Goal: Navigation & Orientation: Find specific page/section

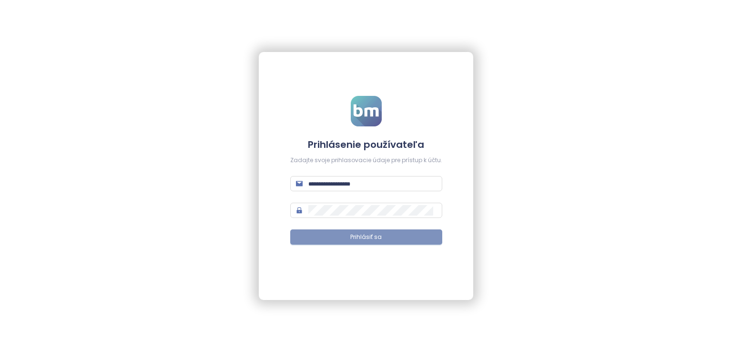
type input "**********"
click at [378, 240] on span "Prihlásiť sa" at bounding box center [365, 237] width 31 height 9
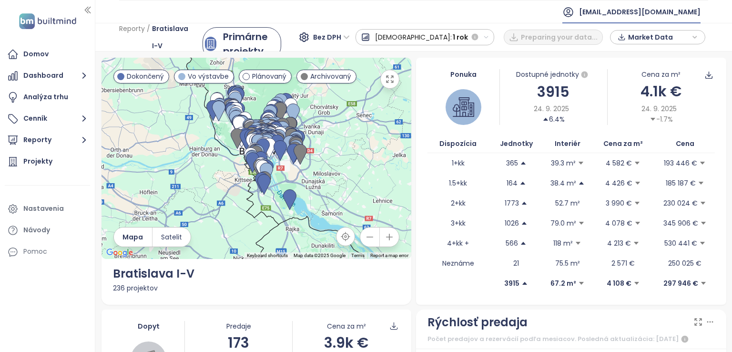
click at [659, 15] on span "fbeles@cresco.sk" at bounding box center [640, 11] width 122 height 23
click at [660, 43] on li "Odhlásiť sa" at bounding box center [662, 38] width 72 height 19
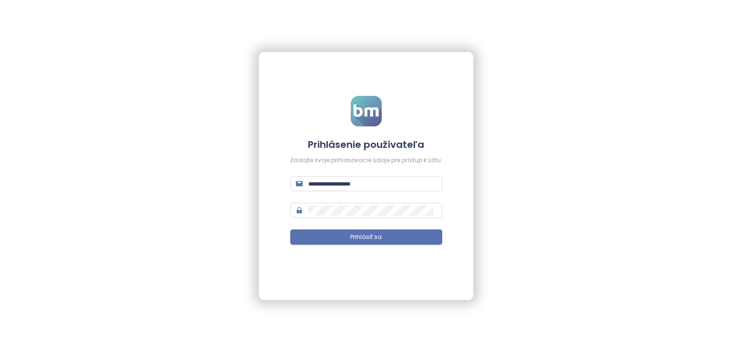
type input "**********"
click at [367, 240] on span "Prihlásiť sa" at bounding box center [365, 237] width 31 height 9
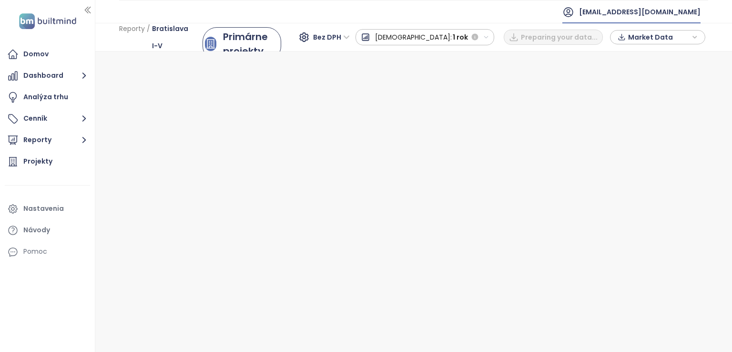
click at [671, 11] on span "fbeles@cresco.sk" at bounding box center [640, 11] width 122 height 23
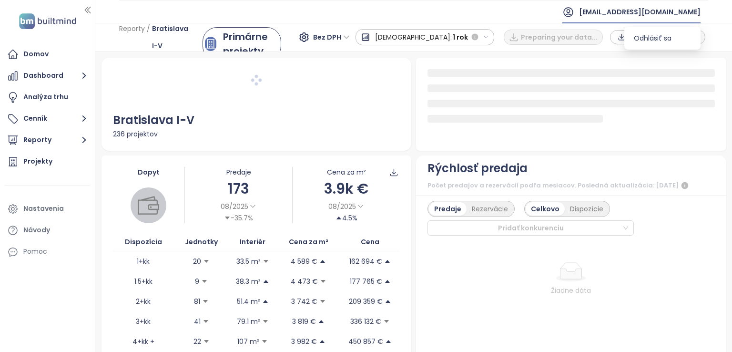
click at [591, 7] on ul "fbeles@cresco.sk" at bounding box center [413, 11] width 589 height 23
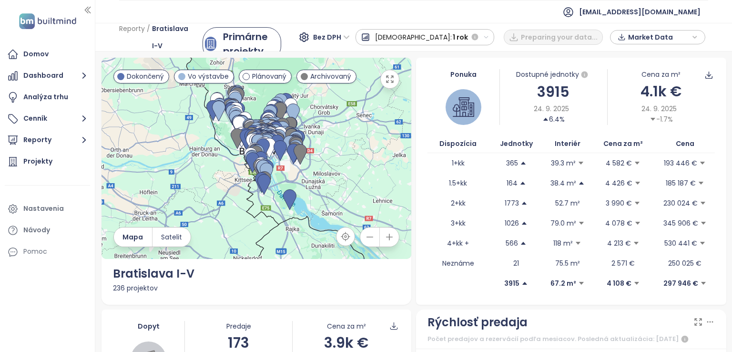
click at [570, 12] on ul "fbeles@cresco.sk" at bounding box center [413, 11] width 589 height 23
click at [640, 12] on div "fbeles@cresco.sk" at bounding box center [631, 11] width 138 height 23
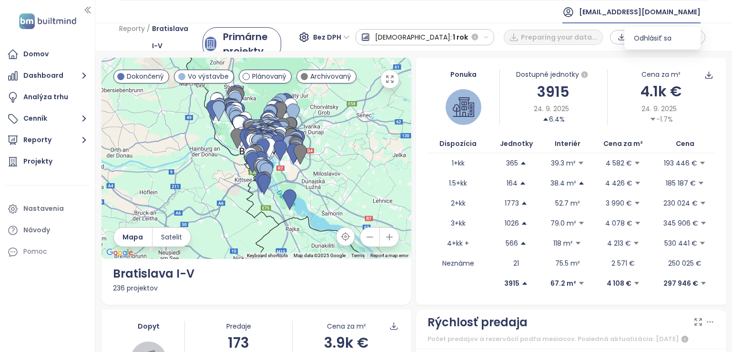
click at [512, 3] on ul "fbeles@cresco.sk" at bounding box center [413, 11] width 589 height 23
click at [488, 37] on icon "button" at bounding box center [486, 37] width 4 height 2
click at [385, 14] on ul "fbeles@cresco.sk" at bounding box center [413, 11] width 589 height 23
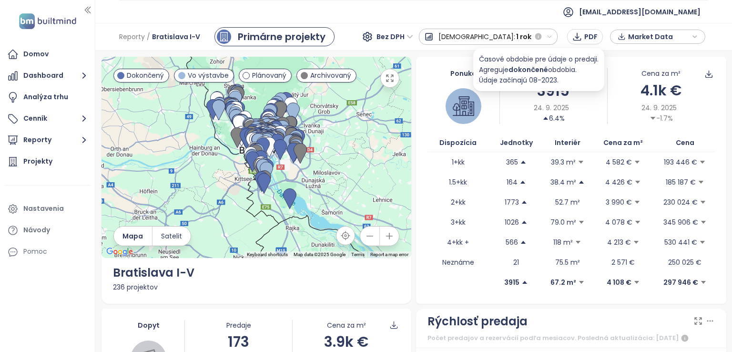
click at [558, 39] on button "Predaj: 1 rok" at bounding box center [488, 37] width 139 height 16
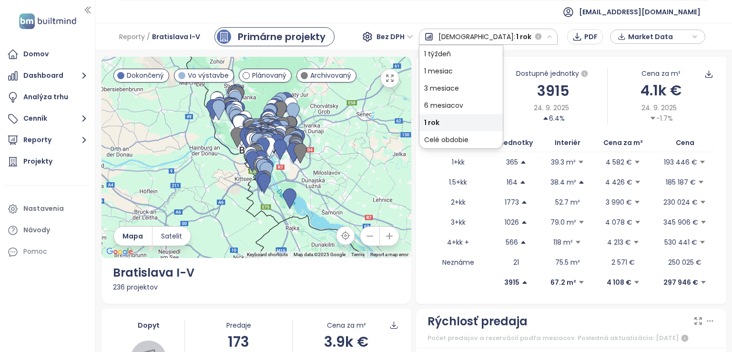
click at [560, 15] on ul "fbeles@cresco.sk" at bounding box center [413, 11] width 589 height 23
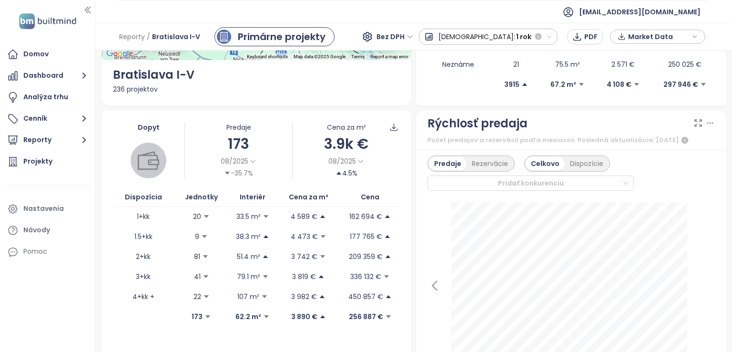
scroll to position [238, 0]
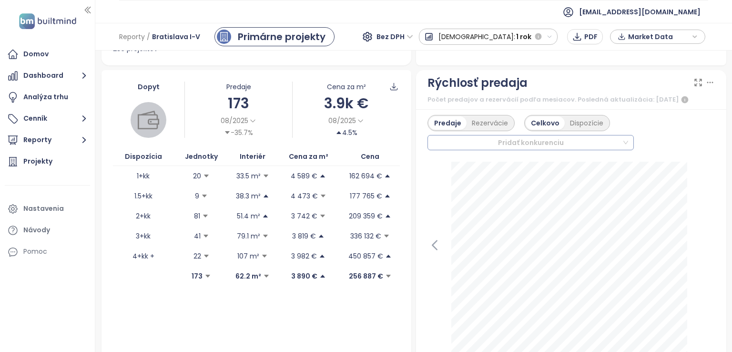
click at [556, 142] on div "Pridať konkurenciu" at bounding box center [530, 142] width 206 height 15
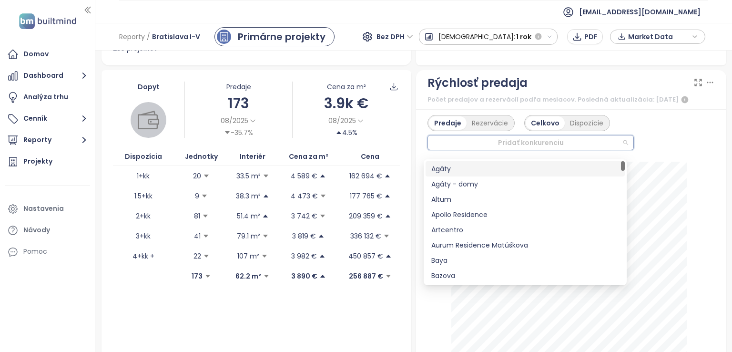
click at [505, 99] on div "Počet predajov a rezervácií podľa mesiacov. Posledná aktualizácia: September 19…" at bounding box center [570, 99] width 287 height 11
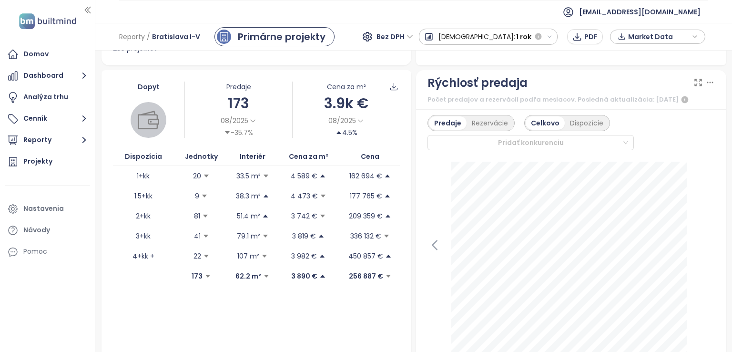
scroll to position [0, 0]
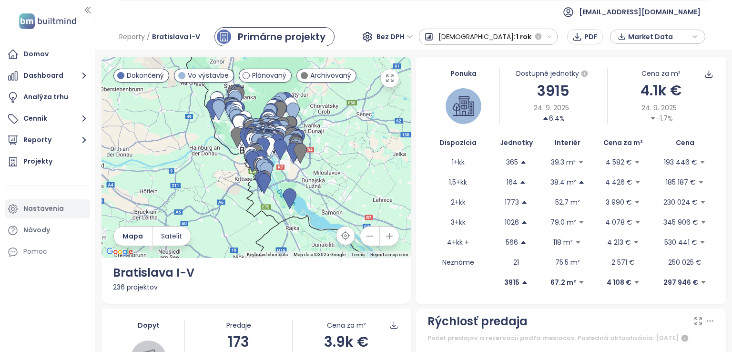
click at [23, 210] on div "Nastavenia" at bounding box center [47, 208] width 85 height 19
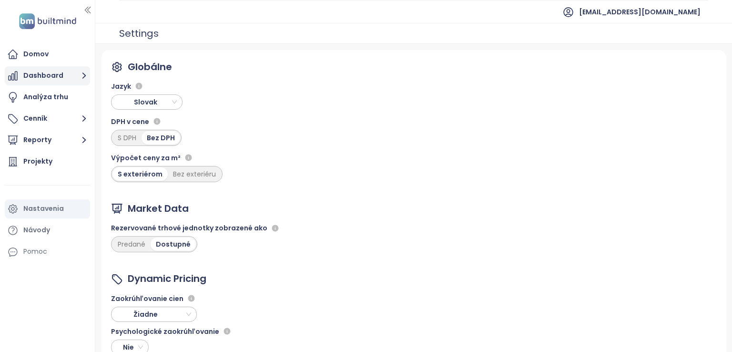
click at [47, 74] on button "Dashboard" at bounding box center [47, 75] width 85 height 19
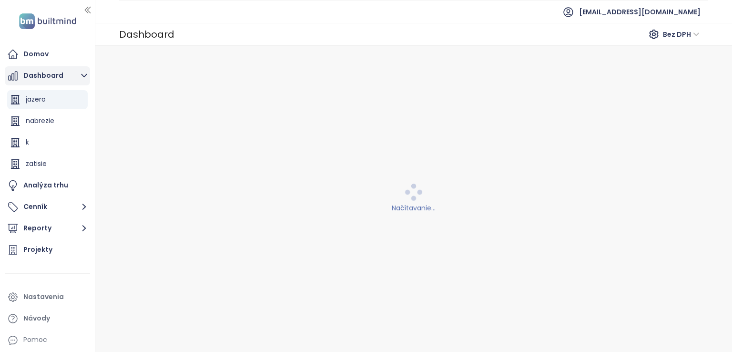
click at [86, 76] on icon "button" at bounding box center [84, 76] width 12 height 12
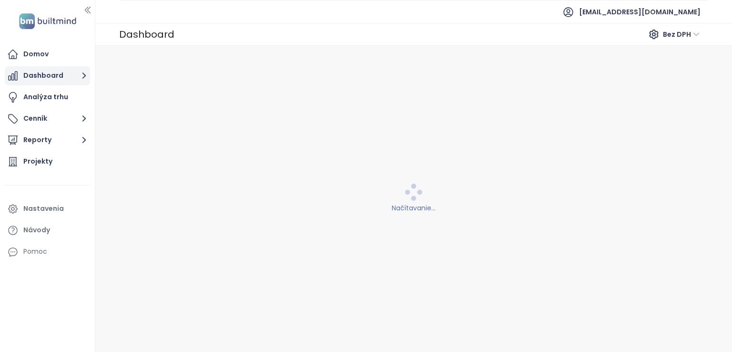
click at [86, 76] on icon "button" at bounding box center [84, 76] width 12 height 12
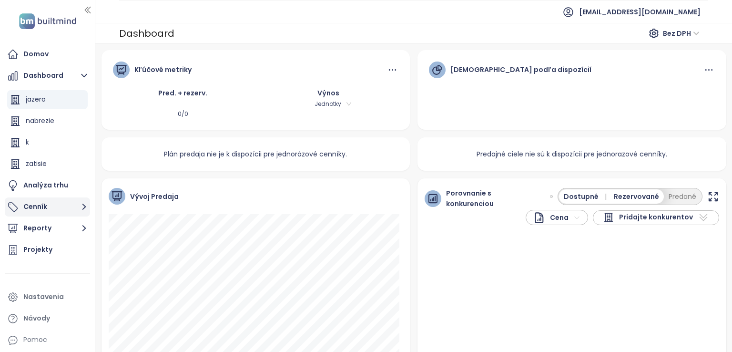
click at [80, 203] on icon "button" at bounding box center [84, 207] width 12 height 12
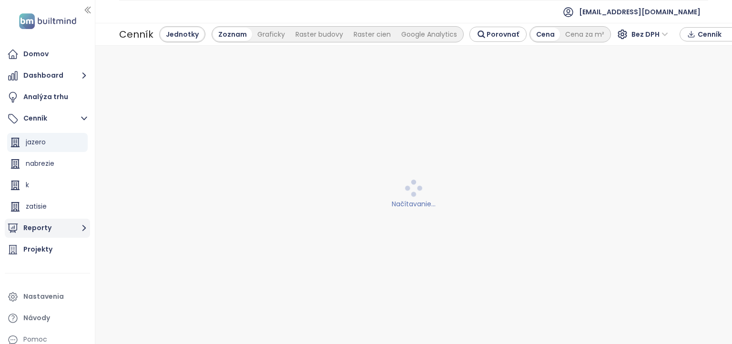
click at [84, 227] on icon "button" at bounding box center [84, 228] width 12 height 12
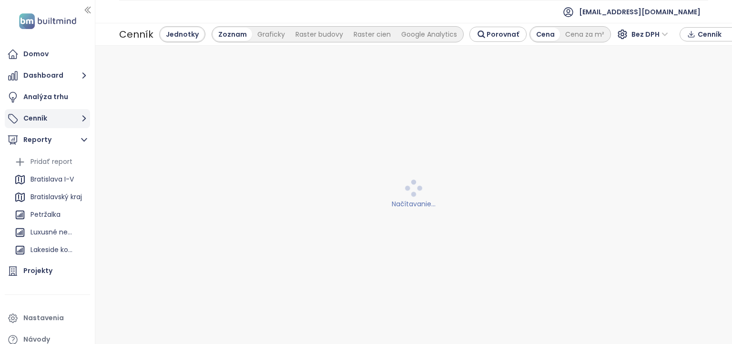
click at [79, 121] on icon "button" at bounding box center [84, 118] width 12 height 12
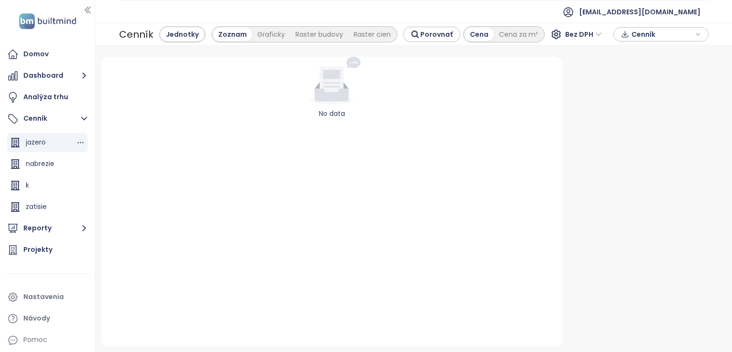
click at [51, 147] on div "jazero" at bounding box center [47, 142] width 81 height 19
click at [30, 155] on div "nabrezie" at bounding box center [47, 163] width 81 height 19
click at [42, 201] on div "zatisie" at bounding box center [36, 207] width 21 height 12
